Goal: Find contact information: Find contact information

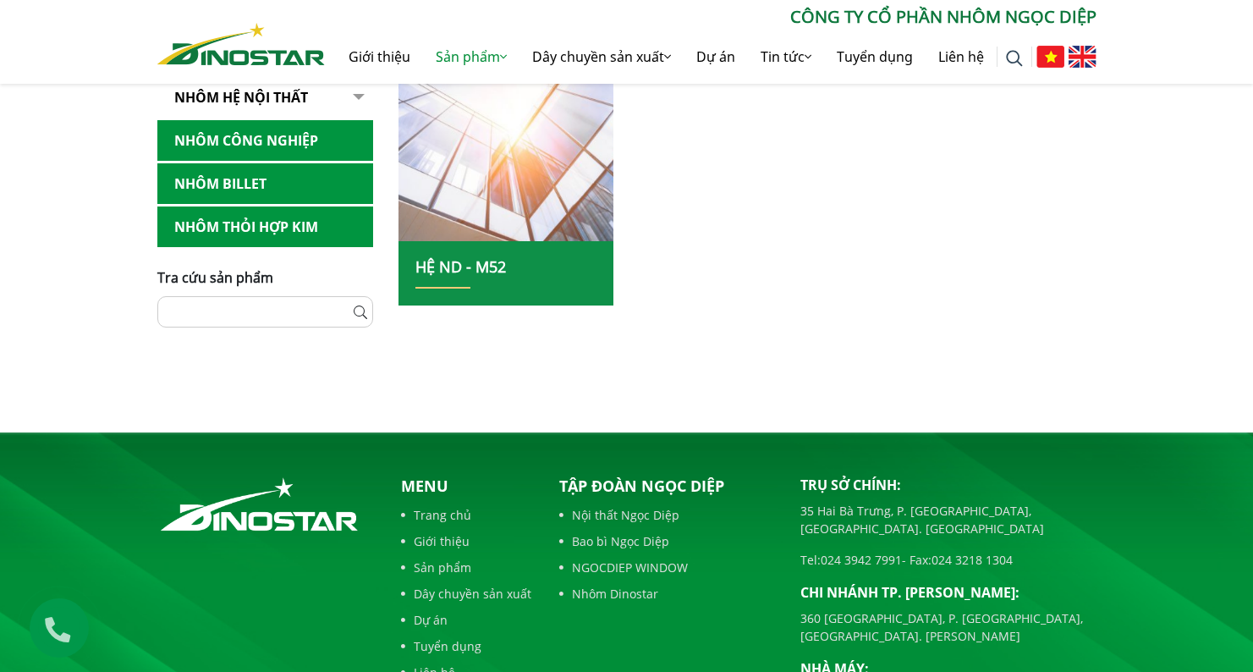
scroll to position [895, 0]
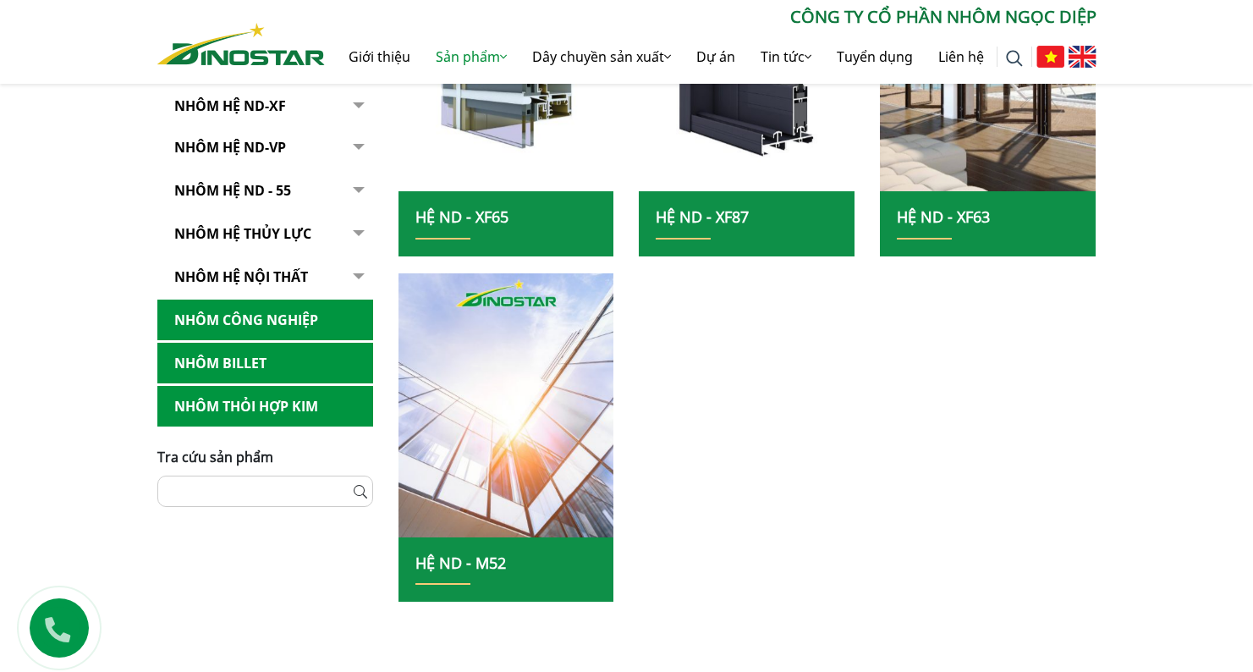
click at [225, 353] on link "Nhôm Billet" at bounding box center [265, 363] width 216 height 41
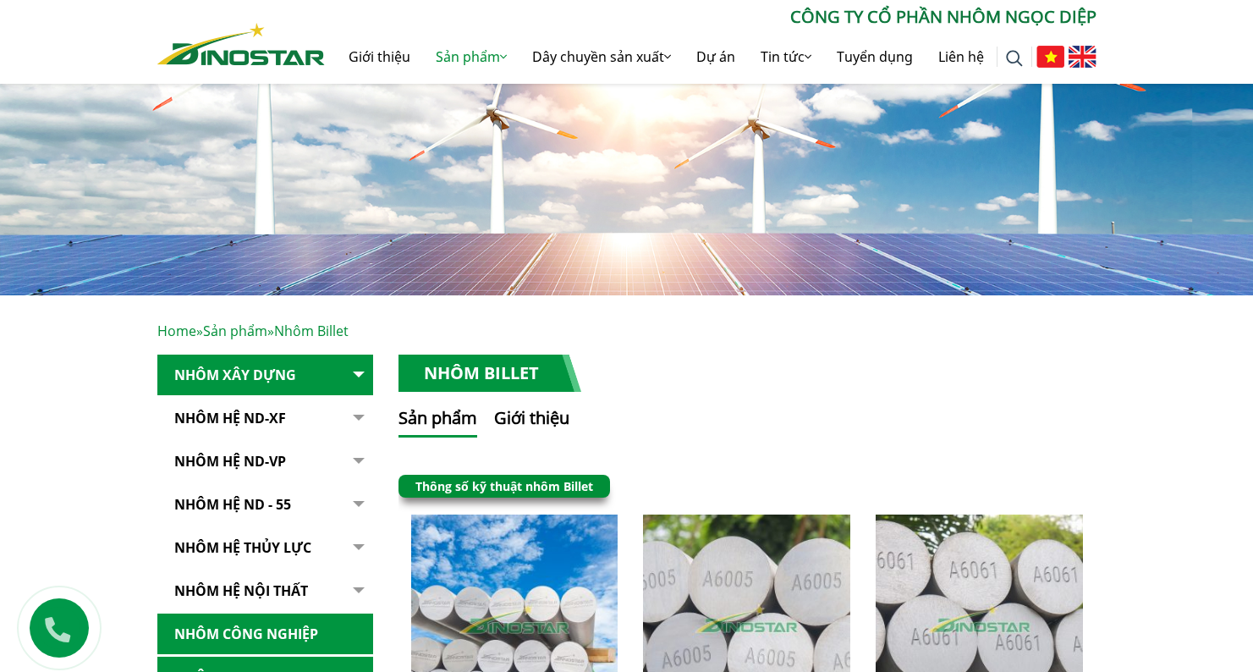
scroll to position [113, 0]
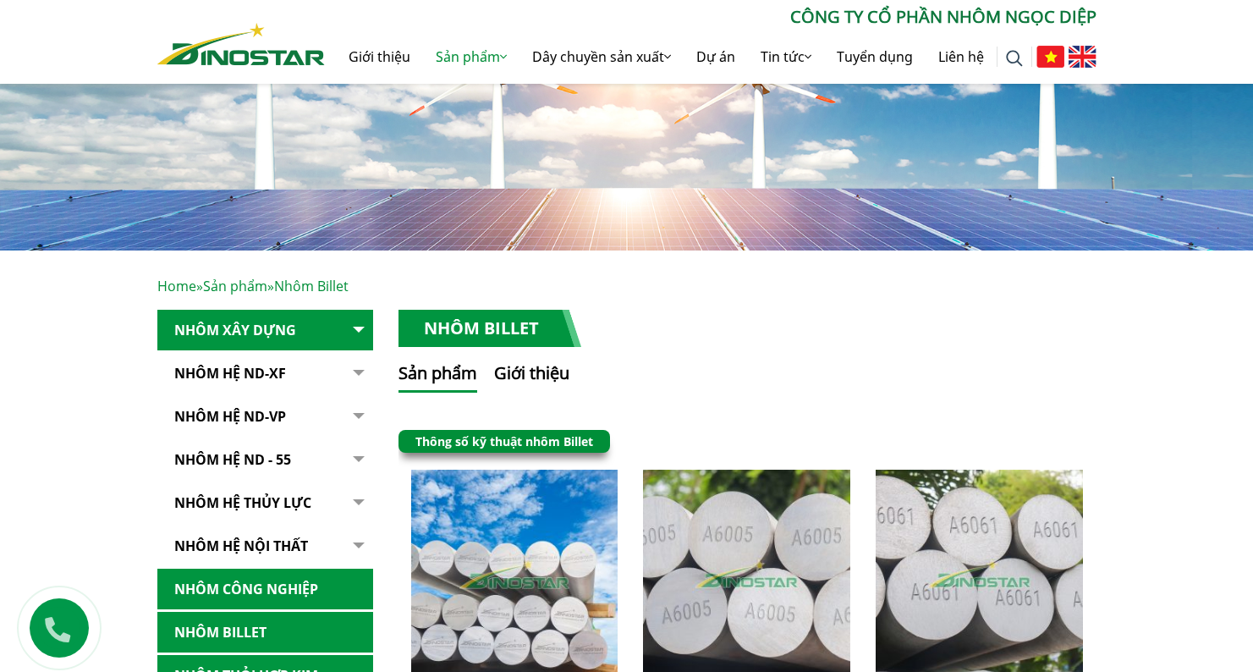
click at [267, 459] on link "NHÔM HỆ ND - 55" at bounding box center [265, 459] width 216 height 41
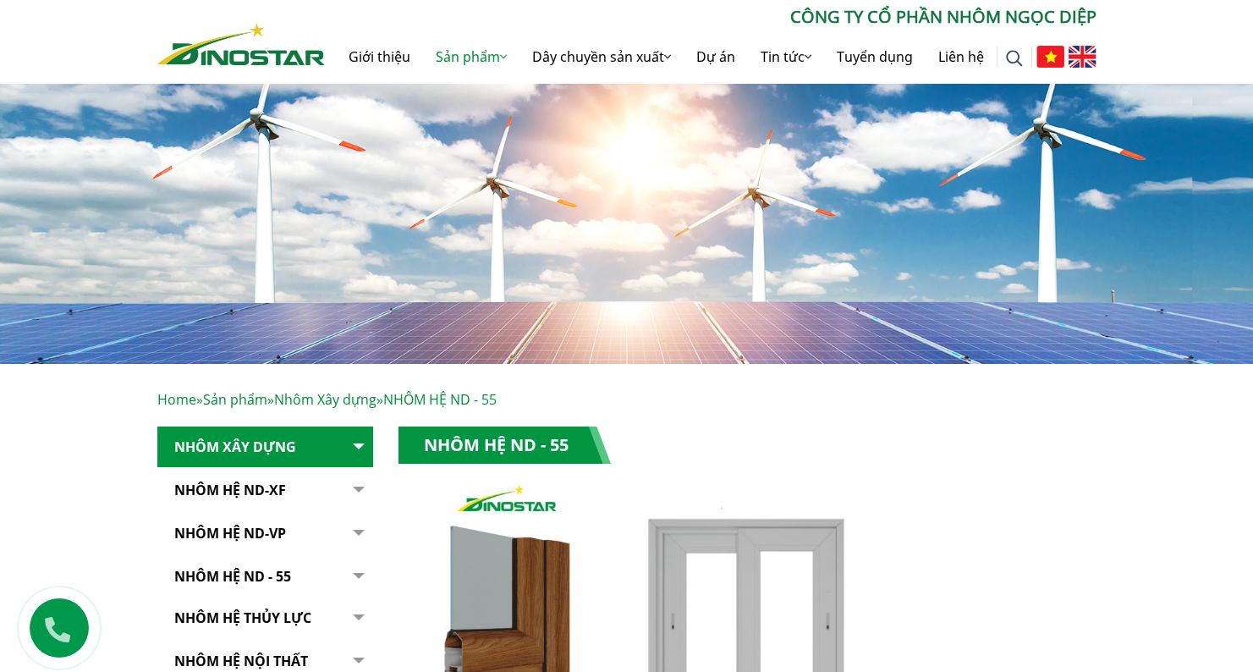
scroll to position [190, 0]
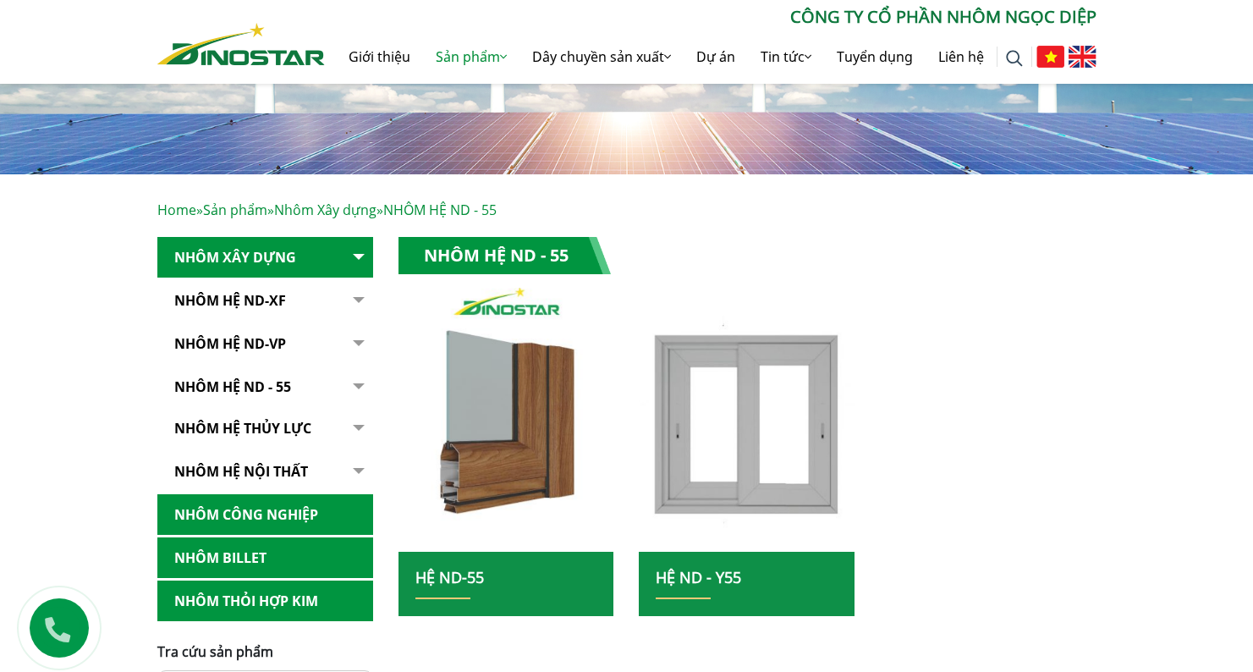
click at [524, 380] on img at bounding box center [506, 419] width 231 height 283
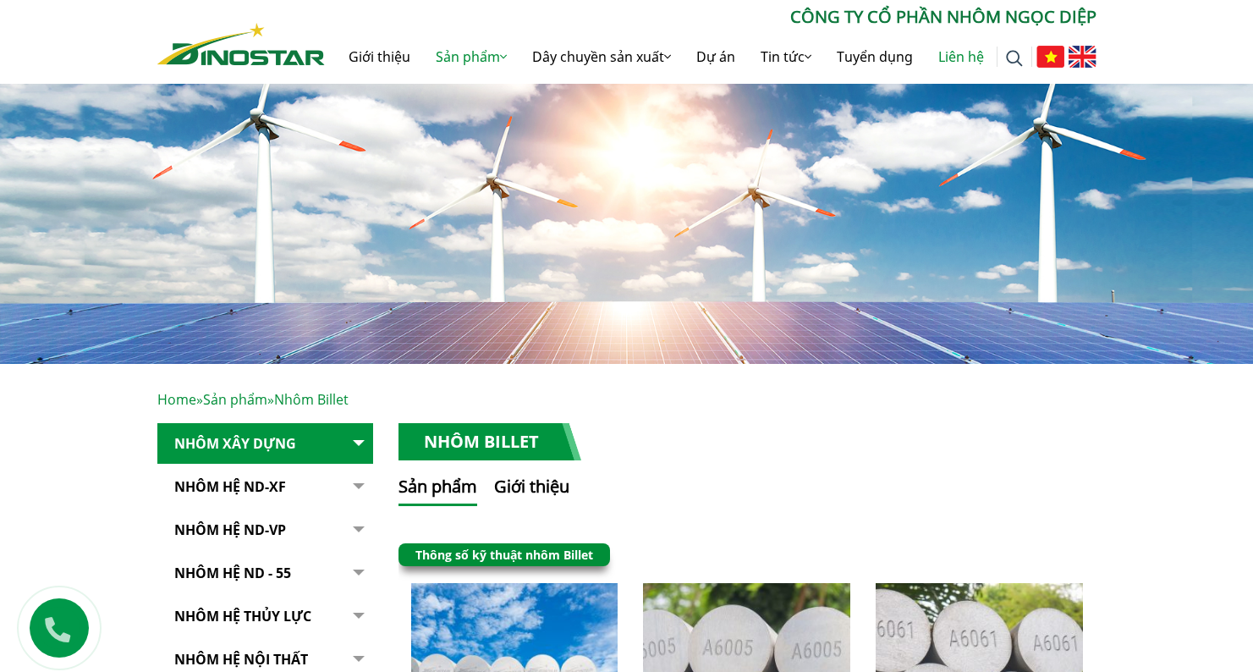
click at [974, 58] on link "Liên hệ" at bounding box center [961, 57] width 71 height 54
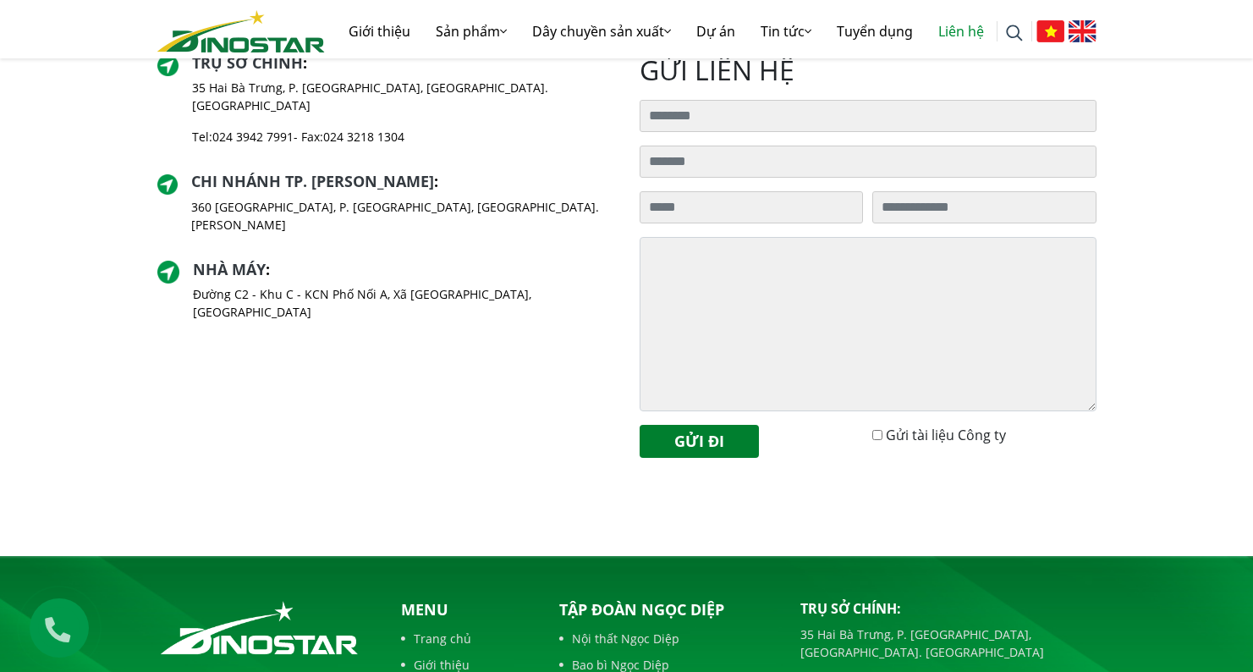
scroll to position [186, 0]
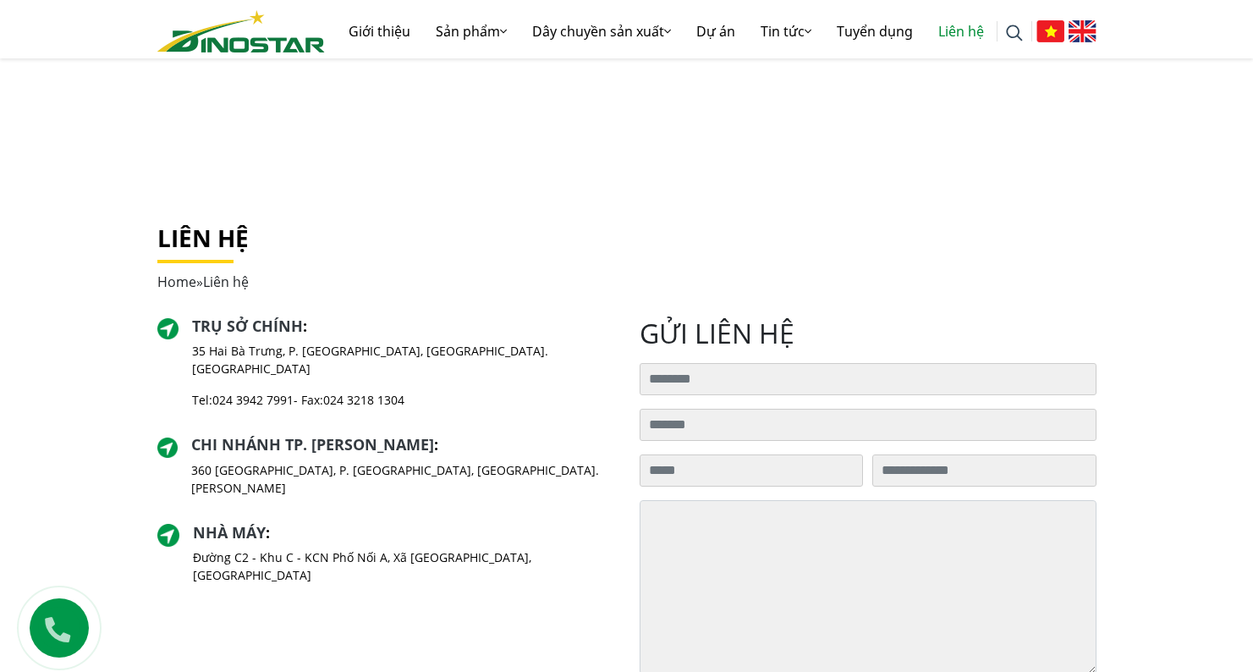
drag, startPoint x: 433, startPoint y: 491, endPoint x: 215, endPoint y: 282, distance: 302.2
click at [212, 283] on div "Liên hệ Home » Liên hệ Trụ sở chính : 35 Hai Bà Trưng, P. Cửa Nam, Tp. Hà Nội T…" at bounding box center [627, 479] width 965 height 510
click at [407, 294] on div "Liên hệ Home » Liên hệ" at bounding box center [627, 270] width 965 height 93
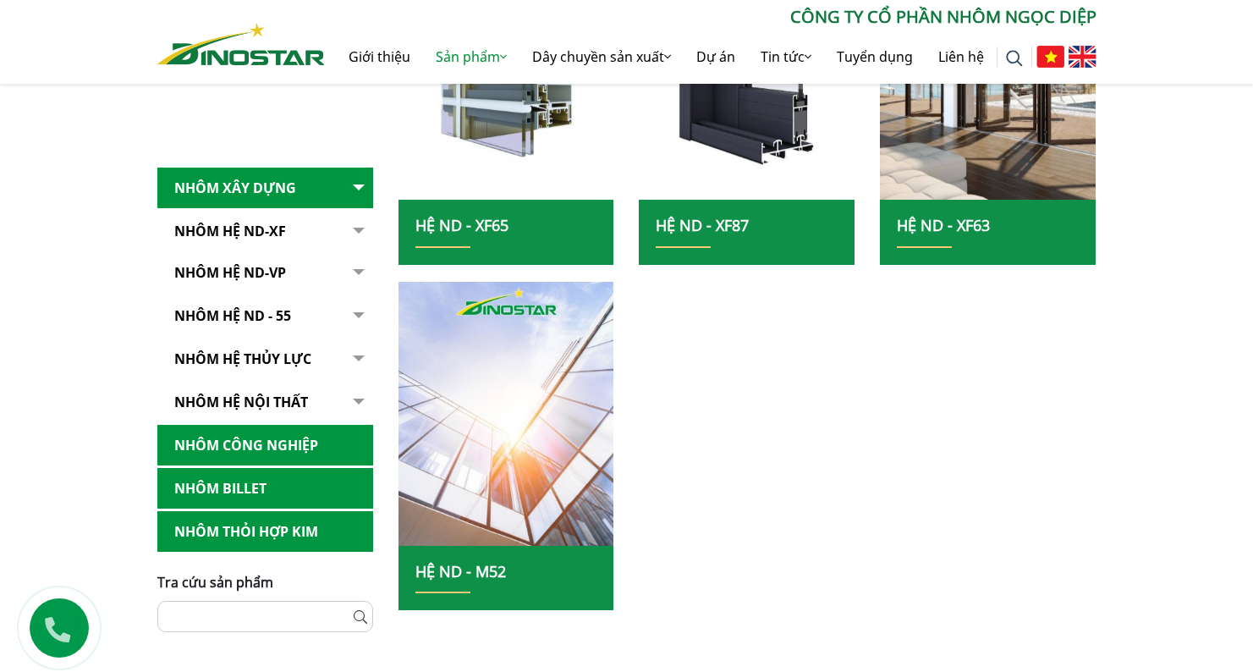
scroll to position [1345, 0]
